Goal: Book appointment/travel/reservation

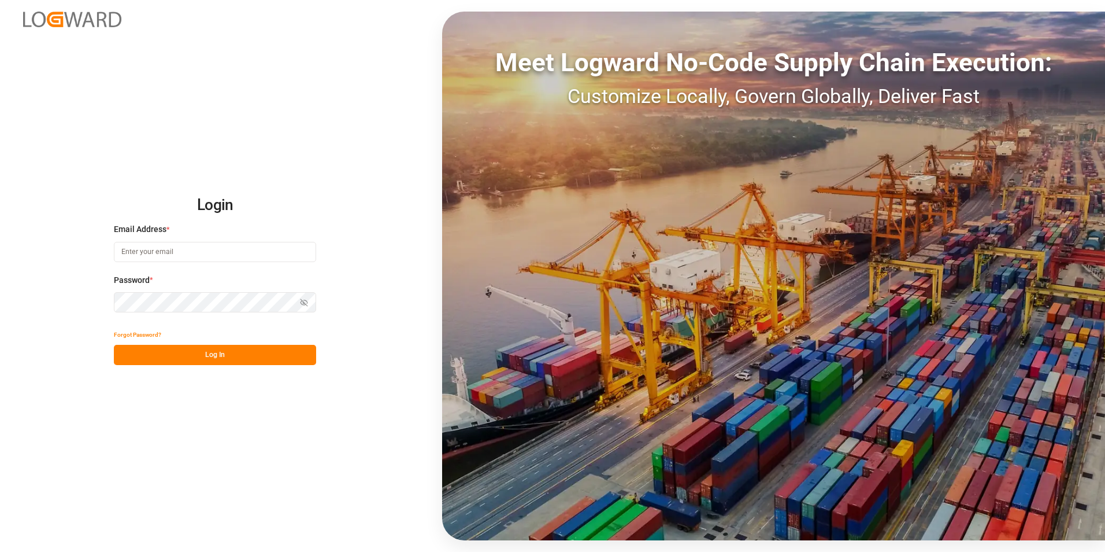
type input "[PERSON_NAME][EMAIL_ADDRESS][PERSON_NAME][DOMAIN_NAME]"
click at [253, 351] on button "Log In" at bounding box center [215, 355] width 202 height 20
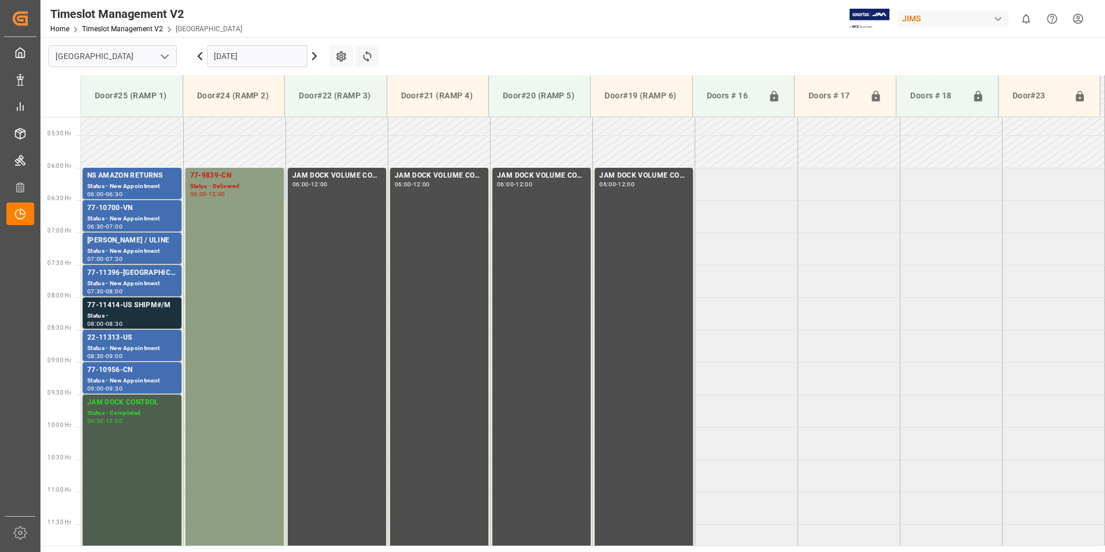
scroll to position [331, 0]
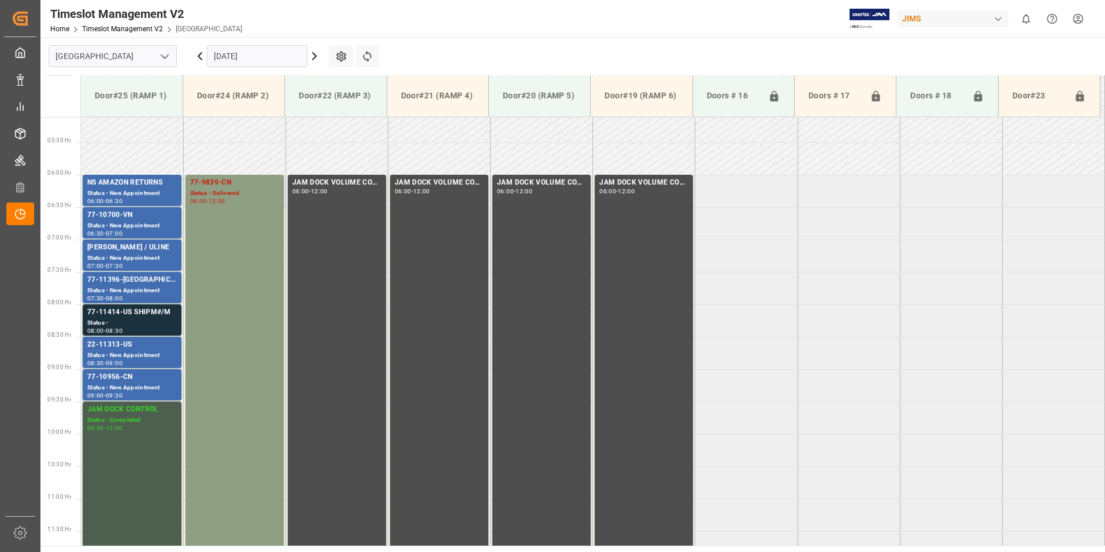
click at [222, 187] on div "77-9839-CN" at bounding box center [234, 183] width 89 height 12
click at [125, 220] on div "77-10700-VN" at bounding box center [132, 215] width 90 height 12
click at [118, 278] on div "77-11396-[GEOGRAPHIC_DATA]" at bounding box center [132, 280] width 90 height 12
click at [110, 315] on div "77-11414-US SHIPM#/M" at bounding box center [132, 312] width 90 height 12
click at [111, 347] on div "22-11313-US" at bounding box center [132, 345] width 90 height 12
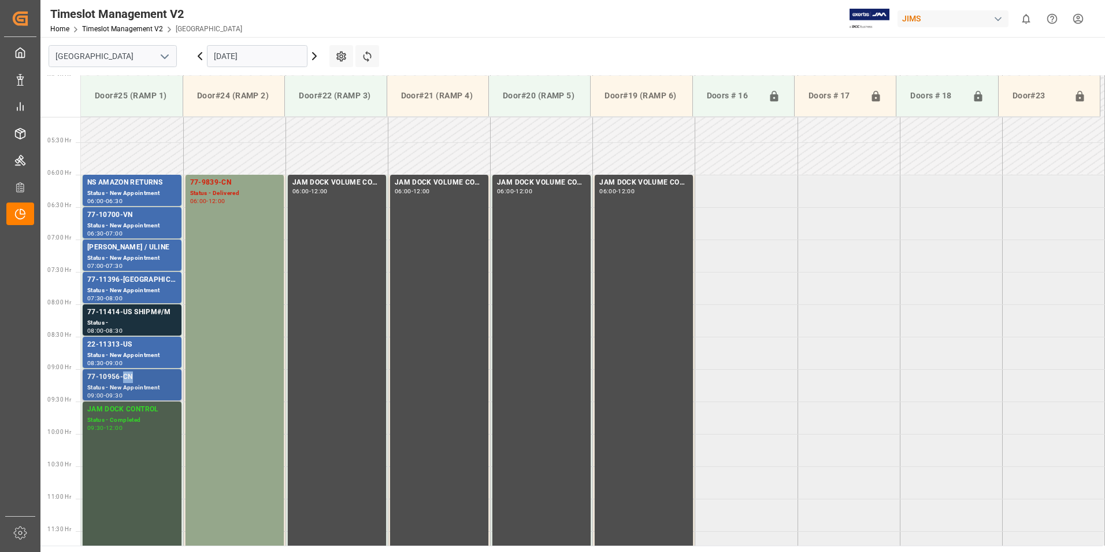
click at [122, 375] on div "77-10956-CN" at bounding box center [132, 377] width 90 height 12
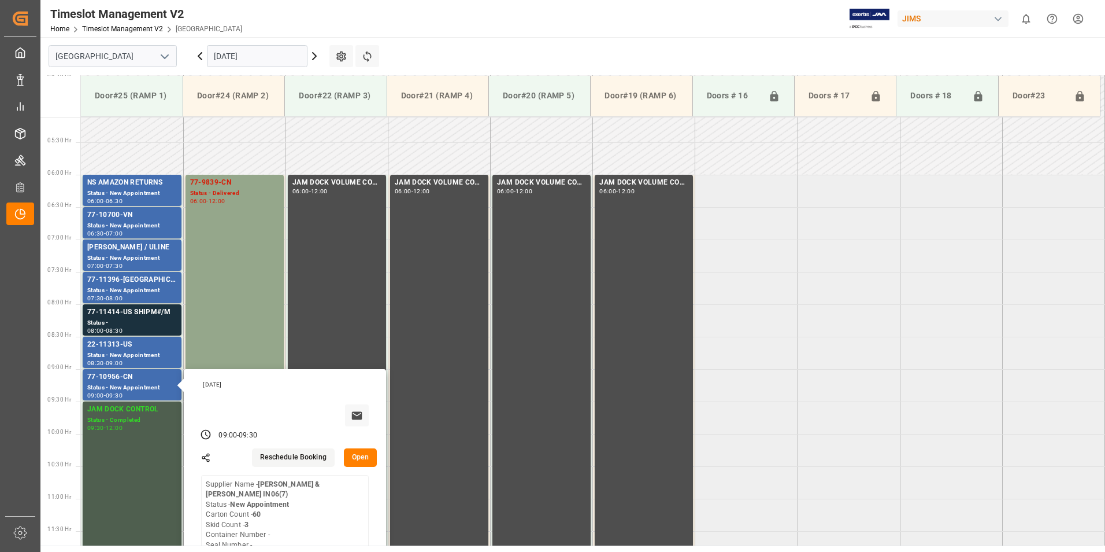
click at [247, 56] on input "[DATE]" at bounding box center [257, 56] width 101 height 22
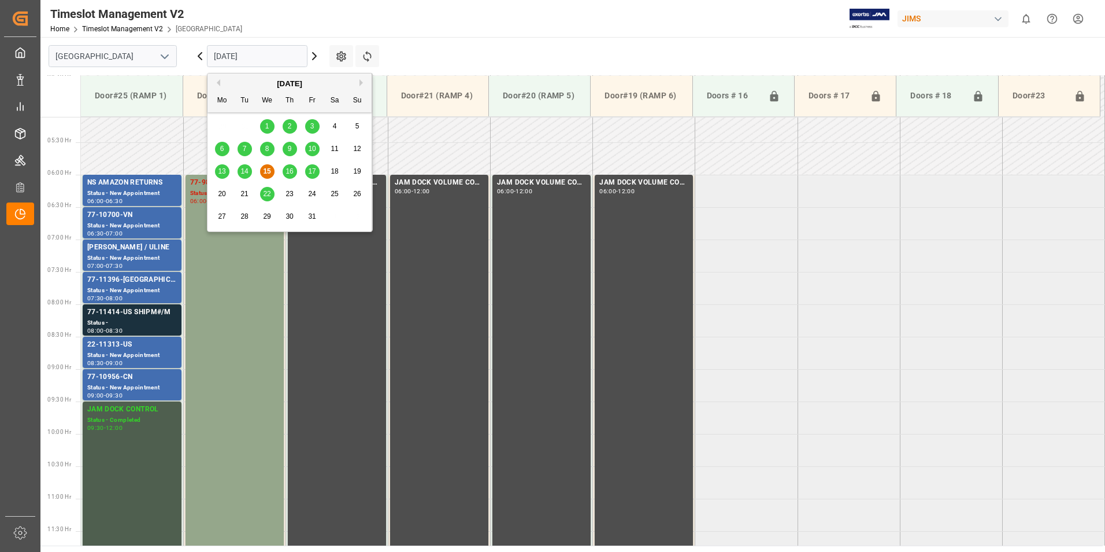
click at [290, 173] on span "16" at bounding box center [290, 171] width 8 height 8
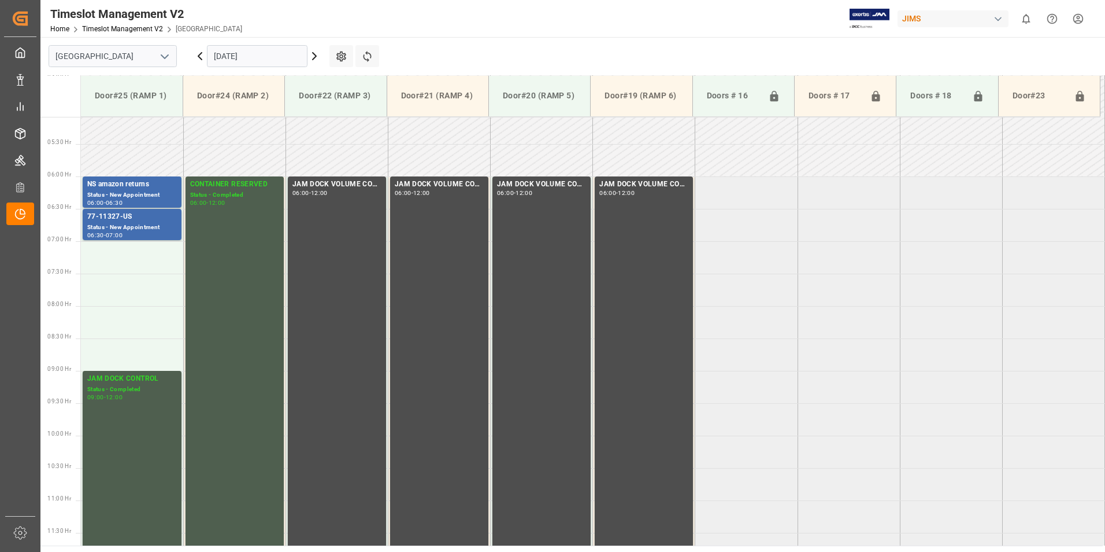
scroll to position [273, 0]
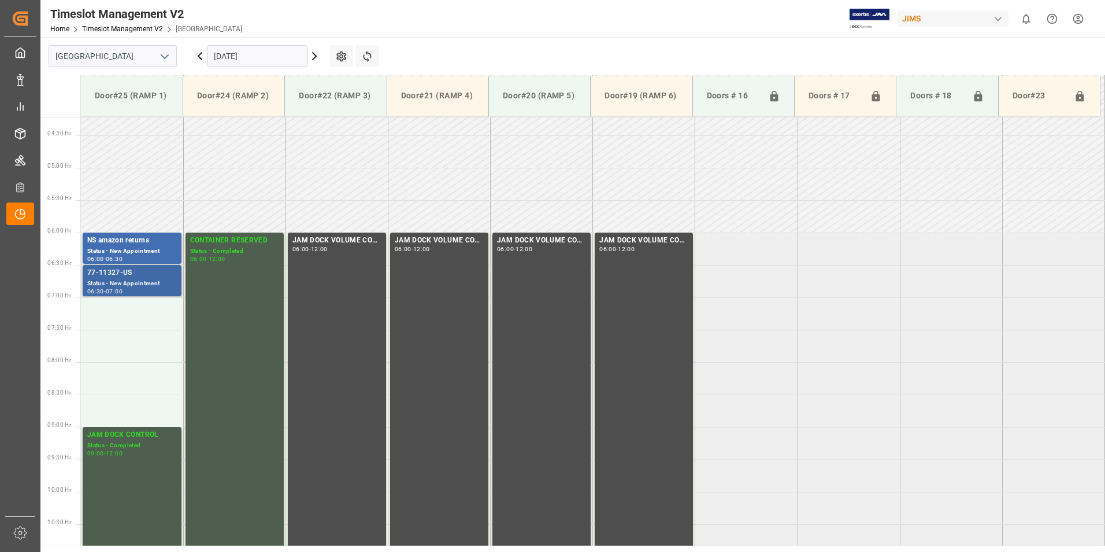
click at [132, 281] on div "Status - New Appointment" at bounding box center [132, 284] width 90 height 10
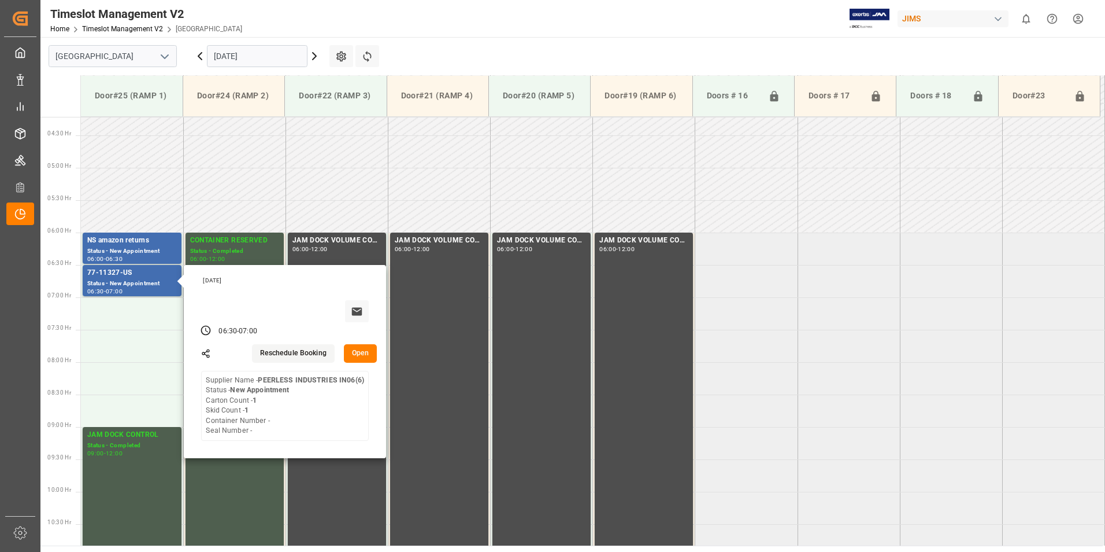
click at [254, 56] on input "[DATE]" at bounding box center [257, 56] width 101 height 22
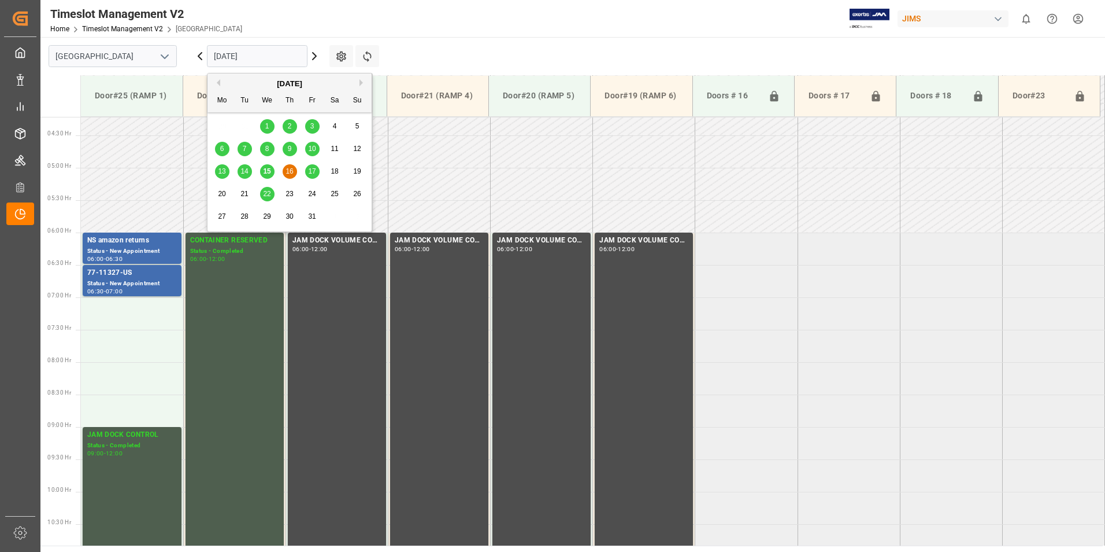
click at [312, 175] on span "17" at bounding box center [312, 171] width 8 height 8
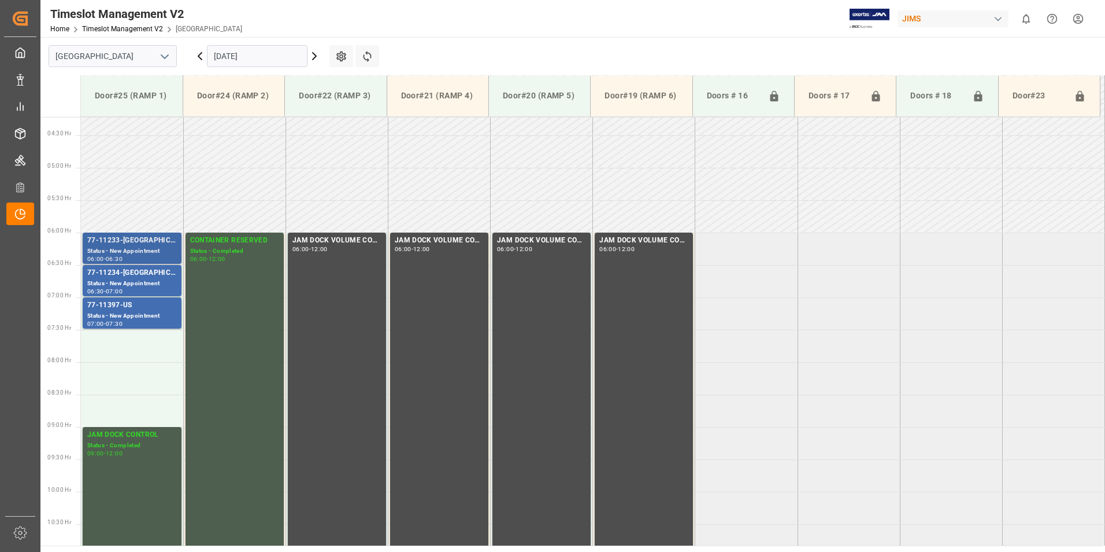
click at [127, 246] on div "Status - New Appointment" at bounding box center [132, 251] width 90 height 10
click at [130, 278] on div "77-11234-[GEOGRAPHIC_DATA]" at bounding box center [132, 273] width 90 height 12
click at [121, 307] on div "77-11397-US" at bounding box center [132, 305] width 90 height 12
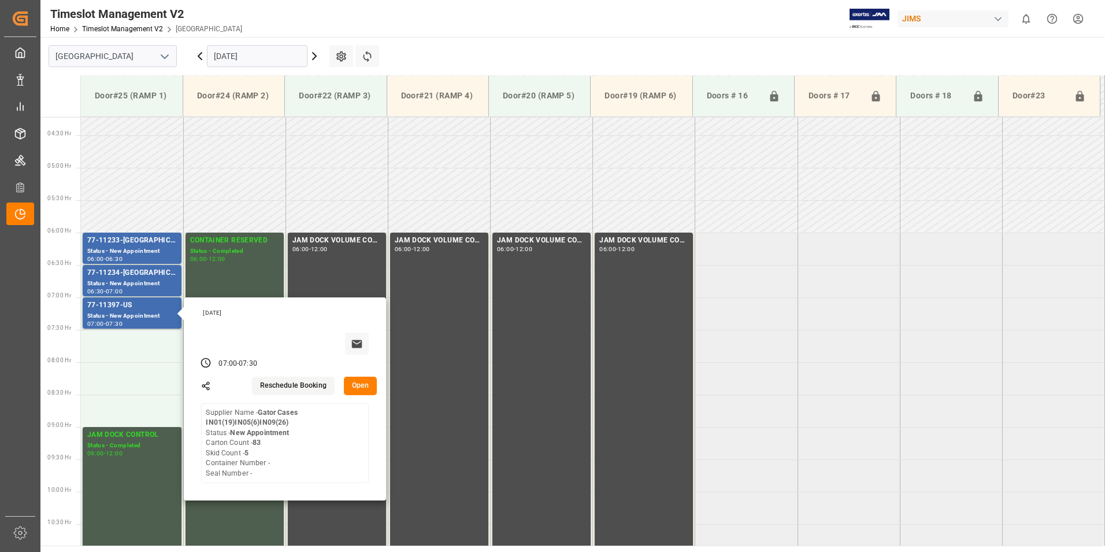
click at [244, 56] on input "[DATE]" at bounding box center [257, 56] width 101 height 22
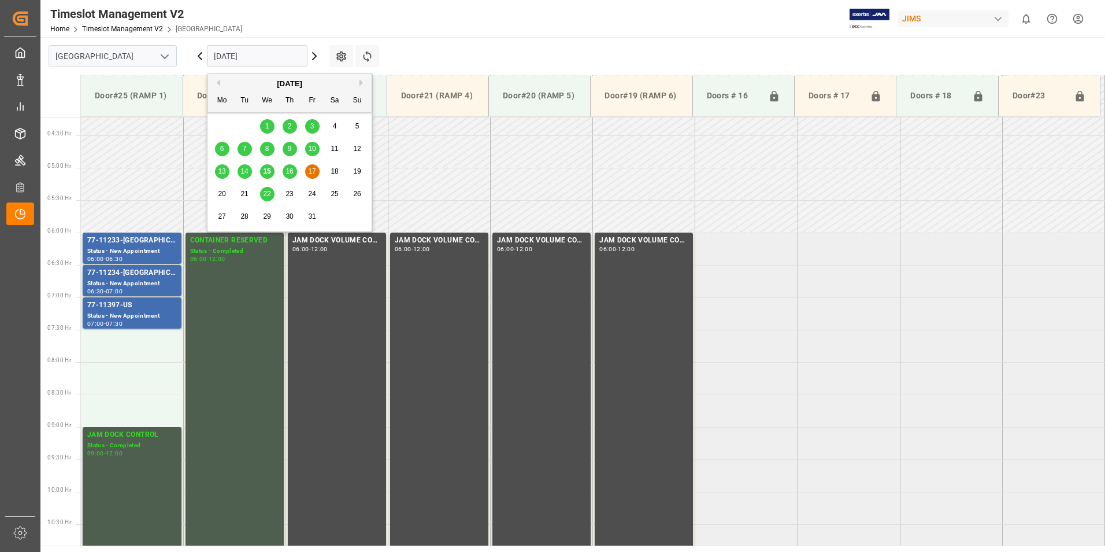
click at [265, 193] on span "22" at bounding box center [267, 194] width 8 height 8
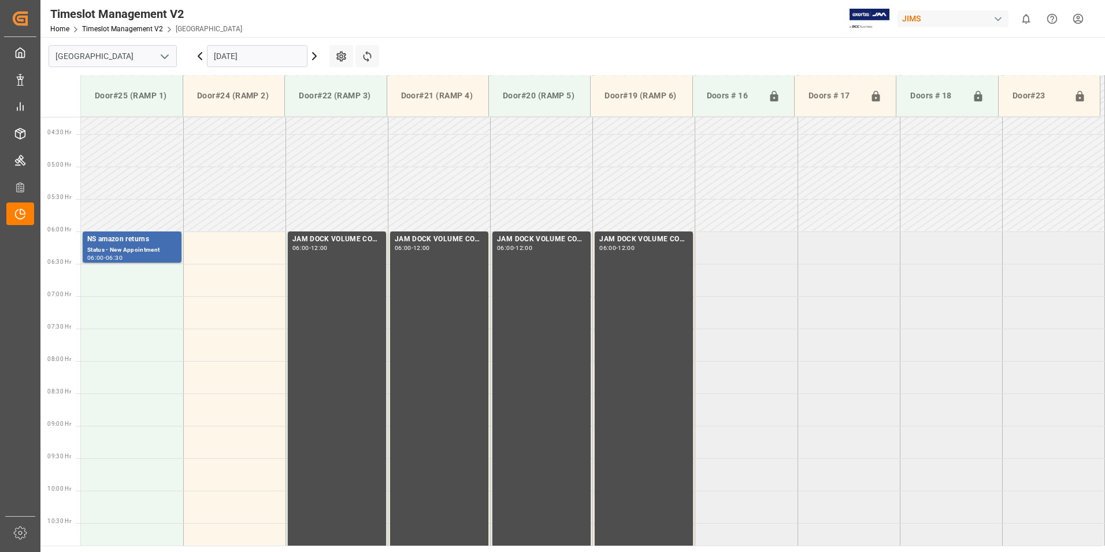
scroll to position [215, 0]
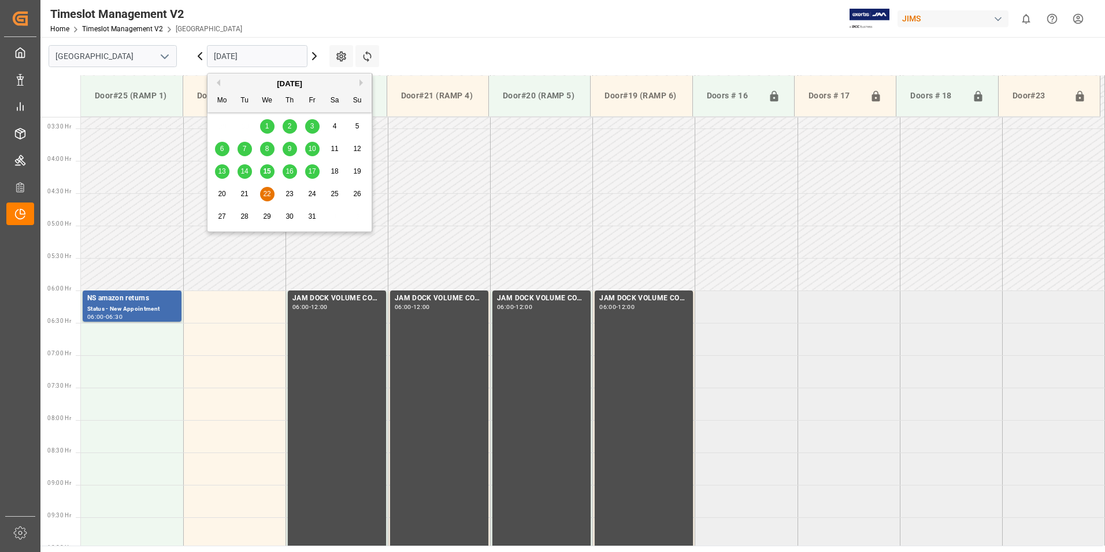
click at [226, 49] on input "[DATE]" at bounding box center [257, 56] width 101 height 22
click at [267, 173] on span "15" at bounding box center [267, 171] width 8 height 8
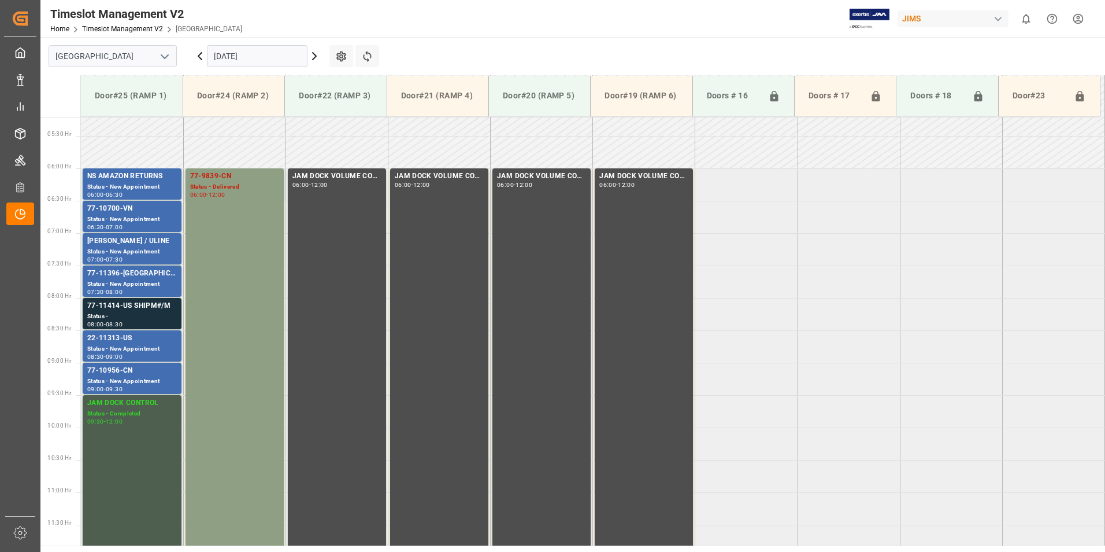
scroll to position [331, 0]
